Goal: Transaction & Acquisition: Purchase product/service

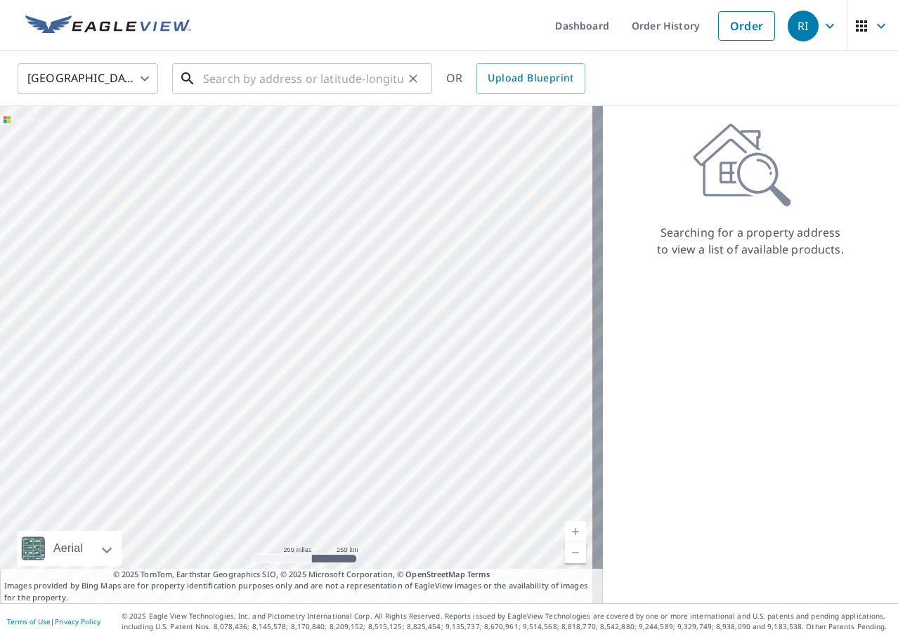
click at [224, 82] on input "text" at bounding box center [303, 78] width 200 height 39
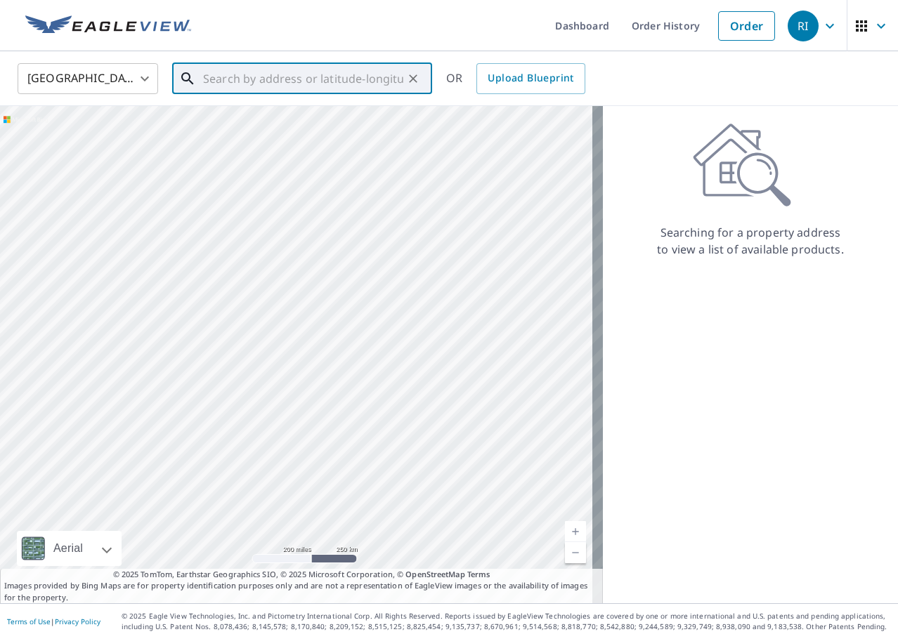
paste input "[STREET_ADDRESS][PERSON_NAME][US_STATE]"
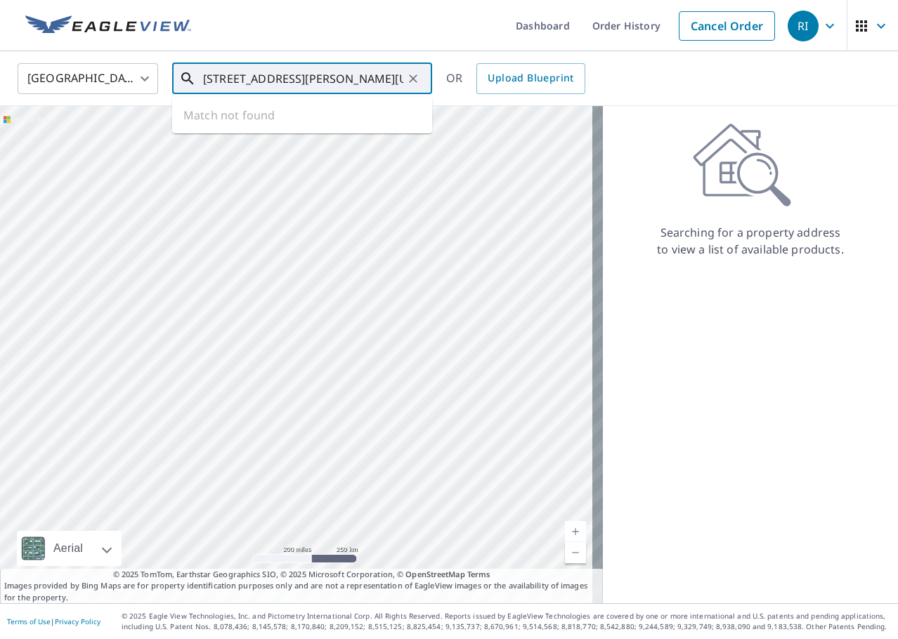
scroll to position [0, 71]
type input "[STREET_ADDRESS][PERSON_NAME]"
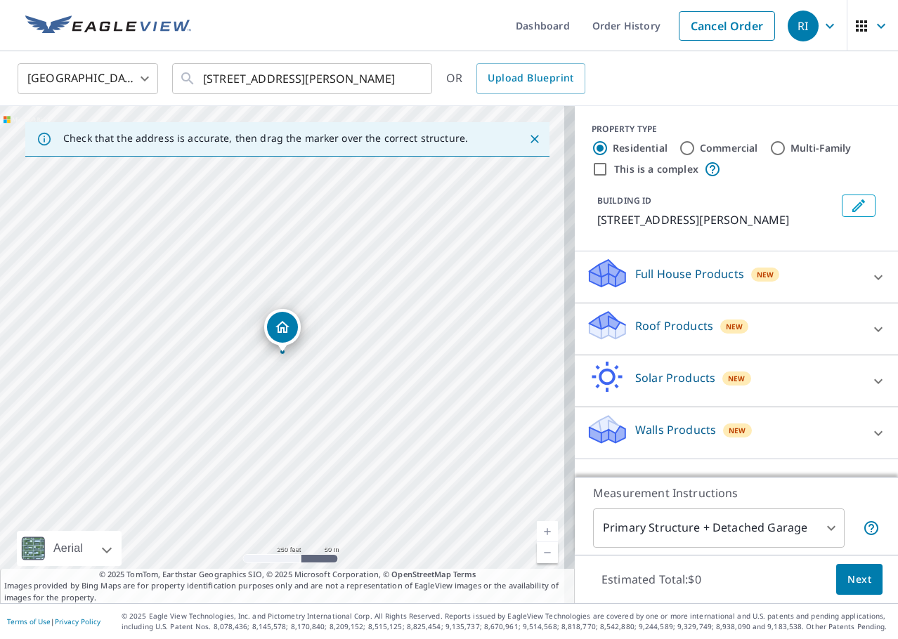
click at [835, 278] on div "Full House Products New" at bounding box center [723, 277] width 275 height 40
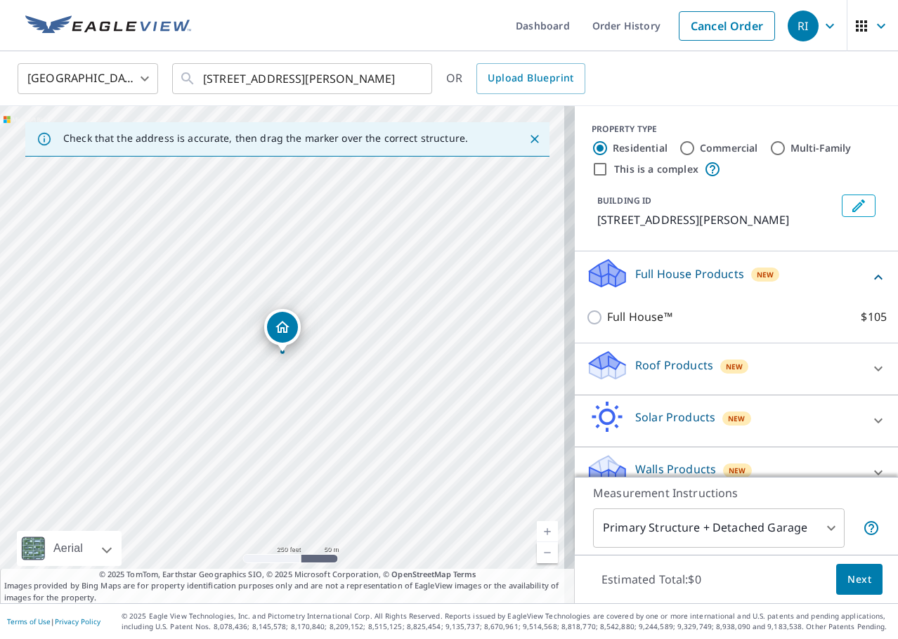
click at [870, 286] on icon at bounding box center [878, 277] width 17 height 17
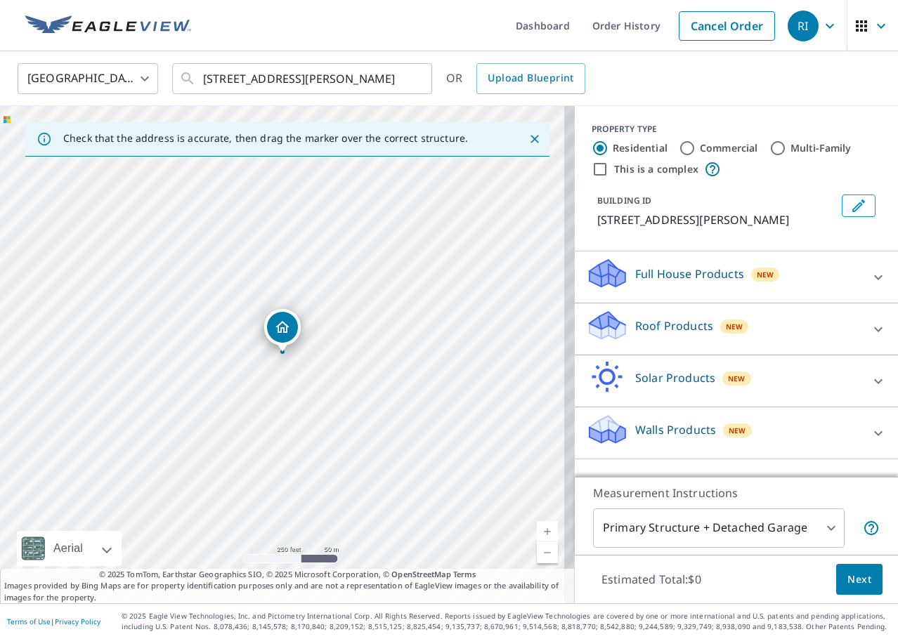
click at [644, 338] on div "Roof Products New" at bounding box center [723, 329] width 275 height 40
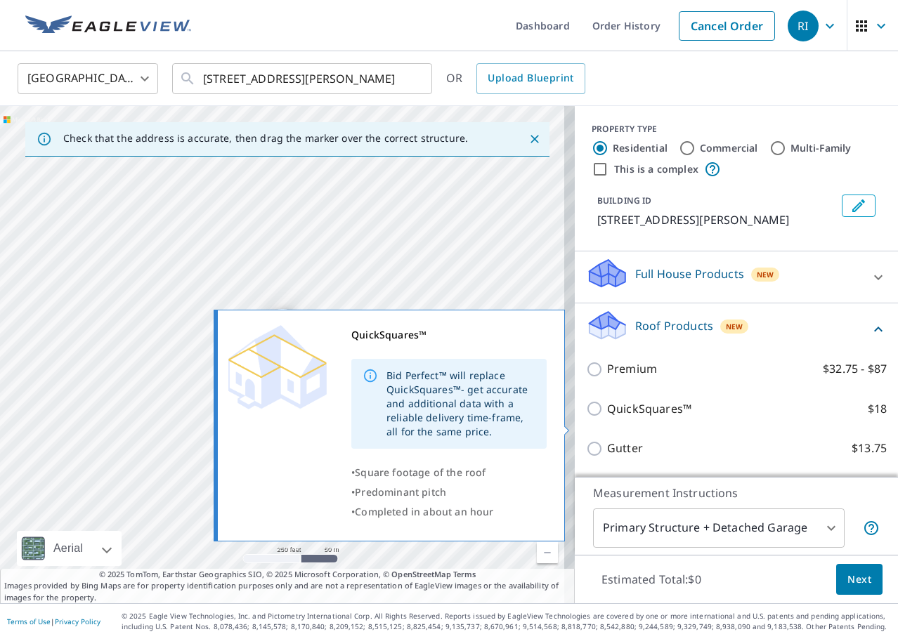
click at [594, 417] on input "QuickSquares™ $18" at bounding box center [596, 409] width 21 height 17
checkbox input "true"
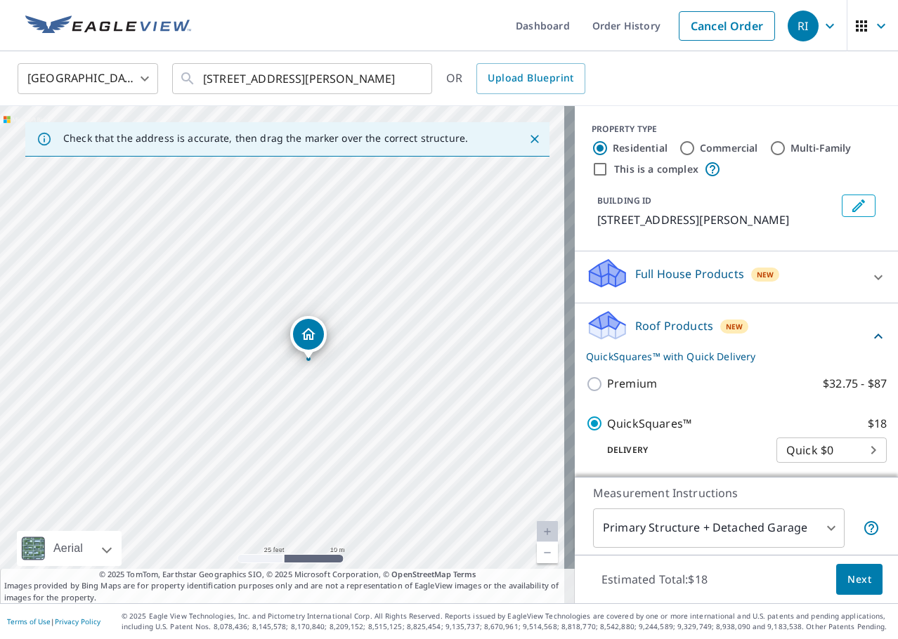
click at [857, 578] on span "Next" at bounding box center [859, 580] width 24 height 18
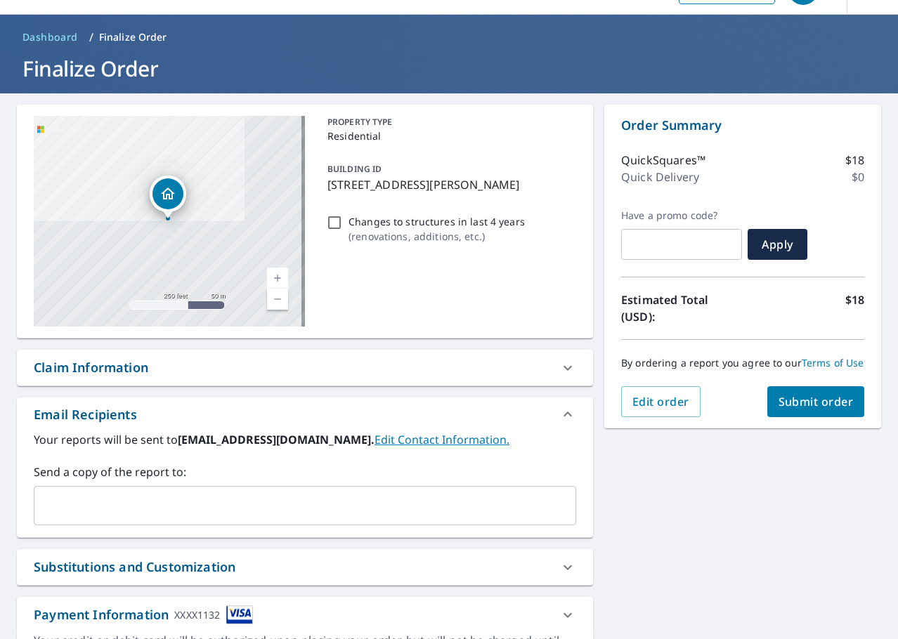
scroll to position [70, 0]
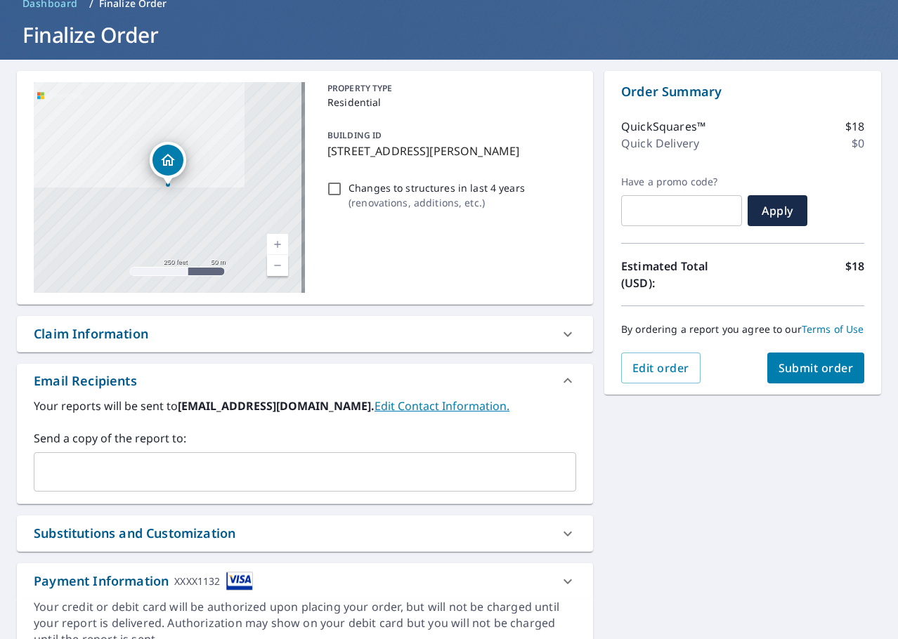
click at [107, 476] on input "text" at bounding box center [294, 472] width 509 height 27
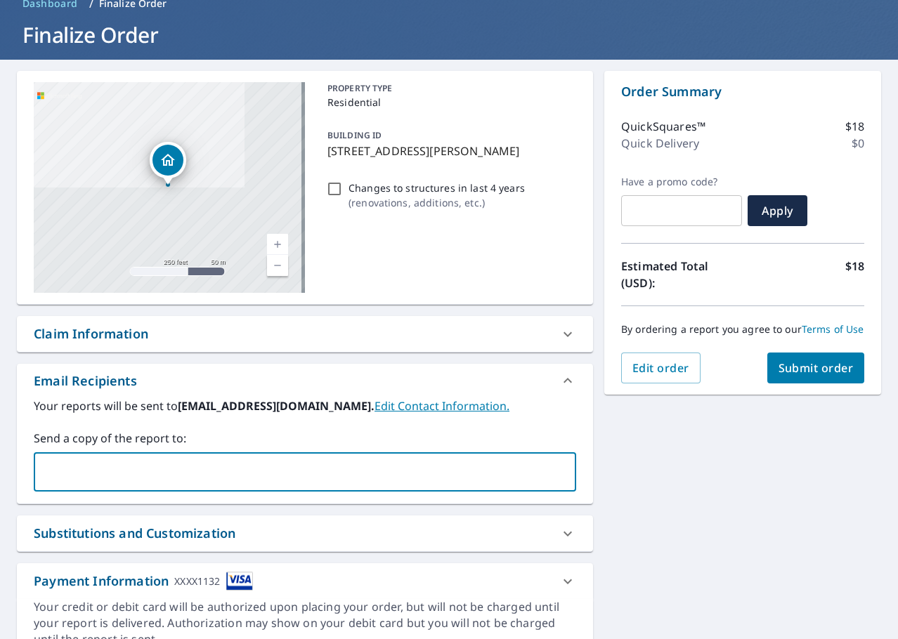
paste input "[EMAIL_ADDRESS][DOMAIN_NAME]?"
type input "[EMAIL_ADDRESS][DOMAIN_NAME]"
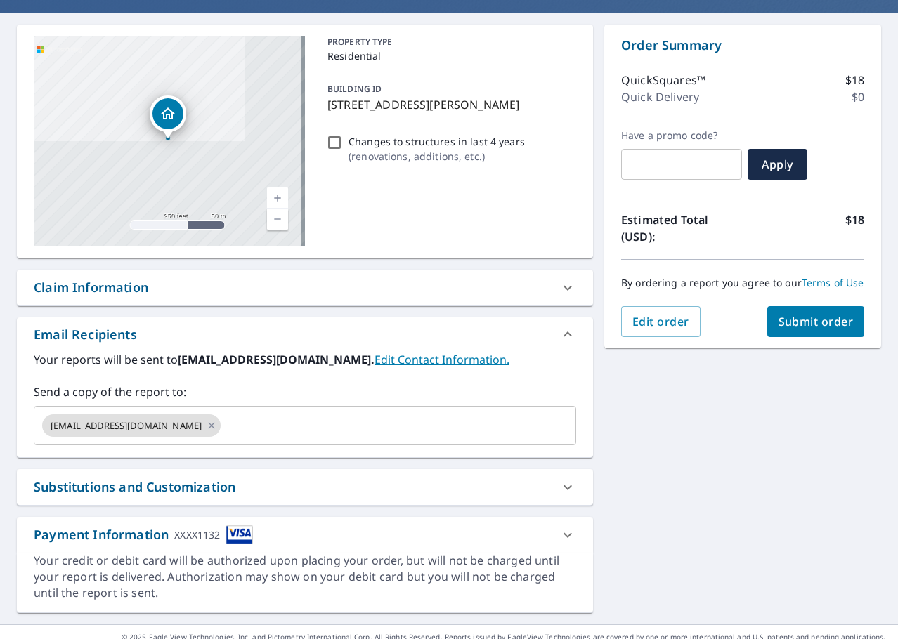
scroll to position [138, 0]
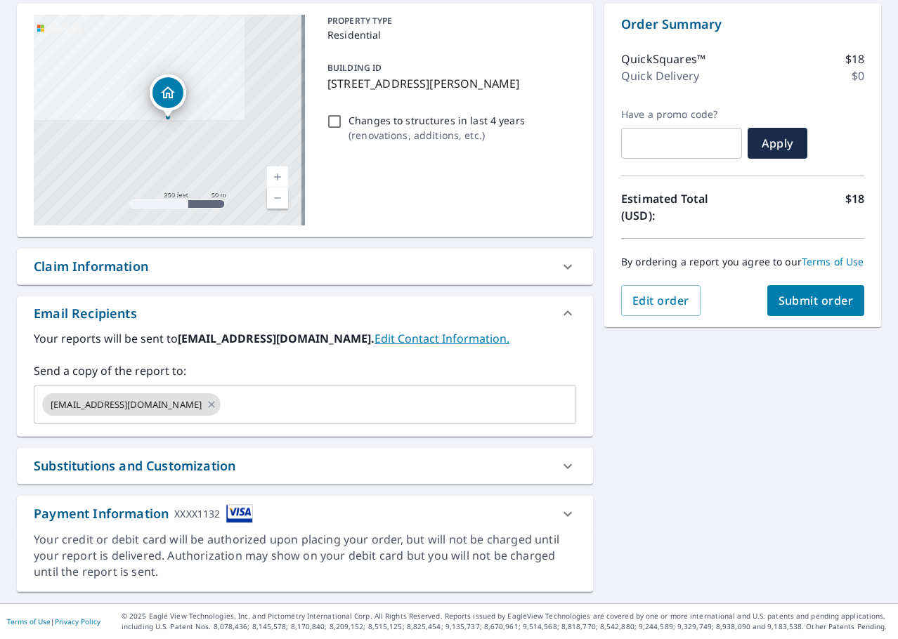
click at [821, 308] on span "Submit order" at bounding box center [816, 300] width 75 height 15
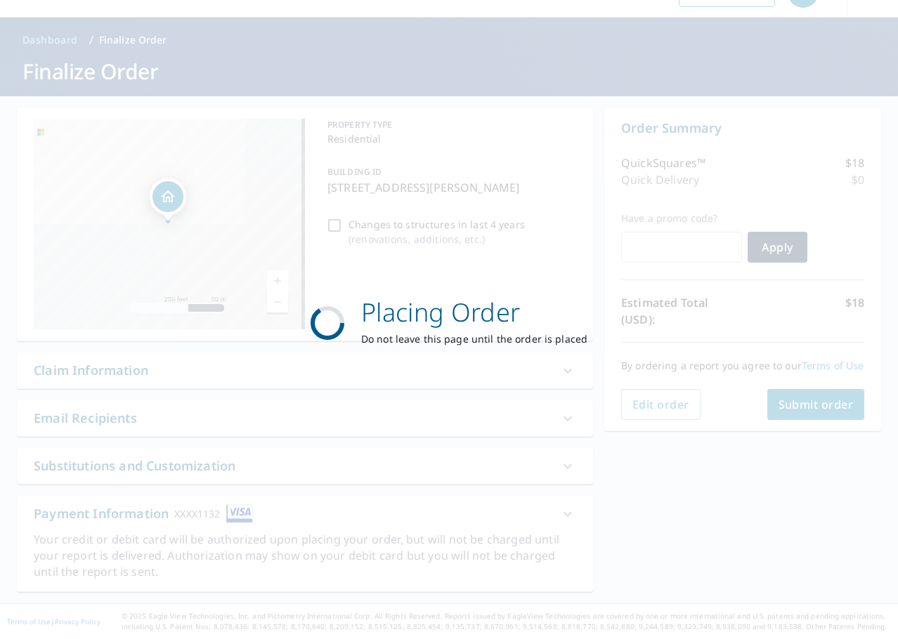
scroll to position [34, 0]
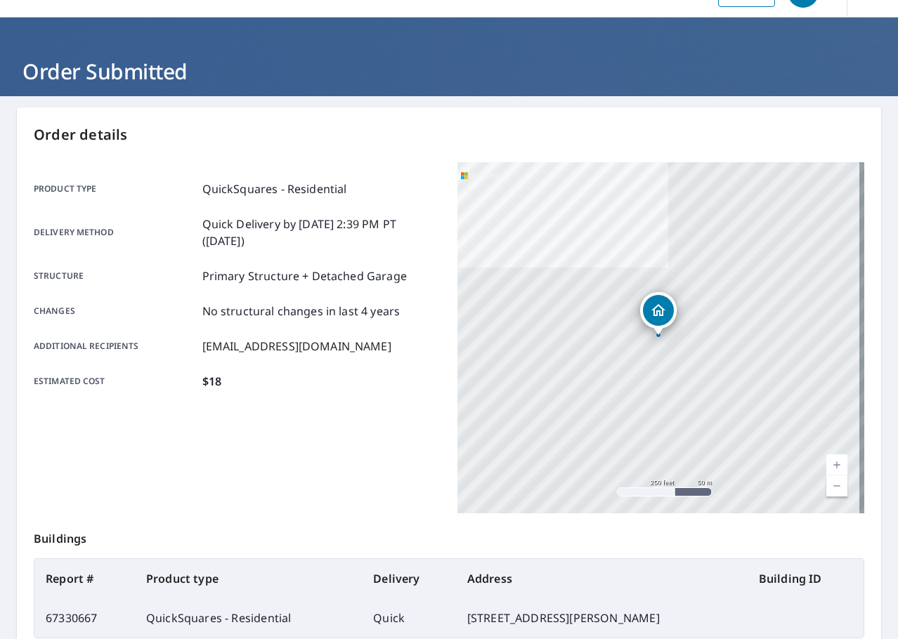
drag, startPoint x: 231, startPoint y: 231, endPoint x: 186, endPoint y: 220, distance: 46.4
click at [186, 220] on div "Delivery method Quick Delivery by [DATE] 2:39 PM PT ([DATE])" at bounding box center [237, 233] width 407 height 34
copy div "Quick Delivery by [DATE] 2:39 PM PT ([DATE])"
